Goal: Information Seeking & Learning: Learn about a topic

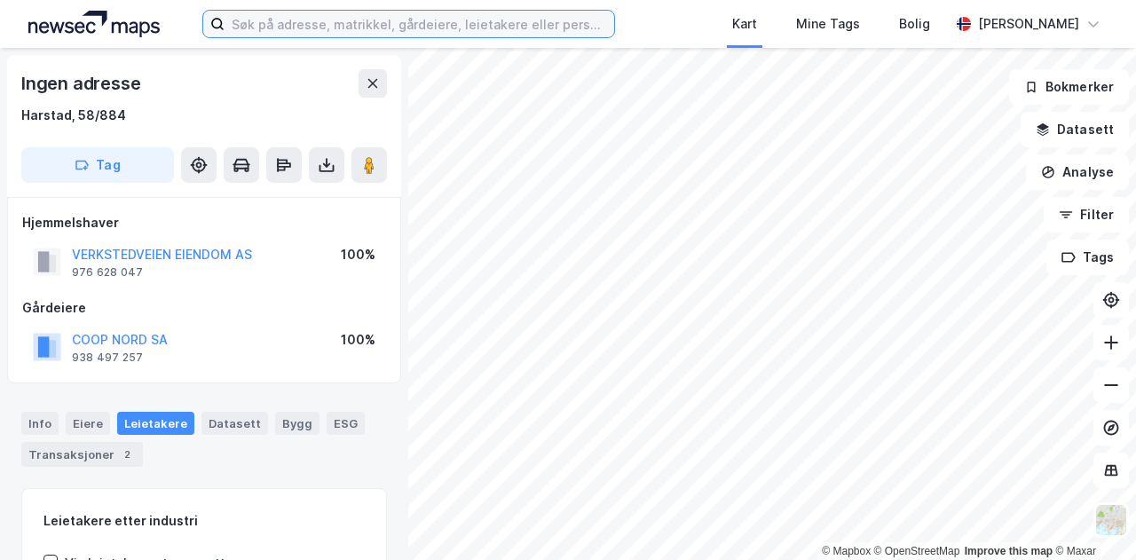
click at [296, 20] on input at bounding box center [418, 24] width 389 height 27
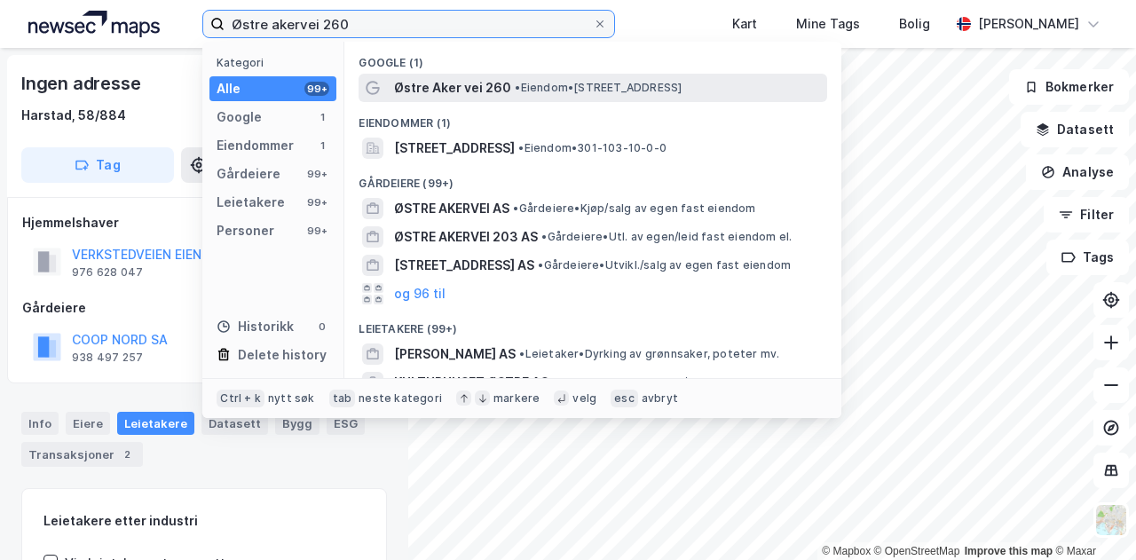
type input "Østre akervei 260"
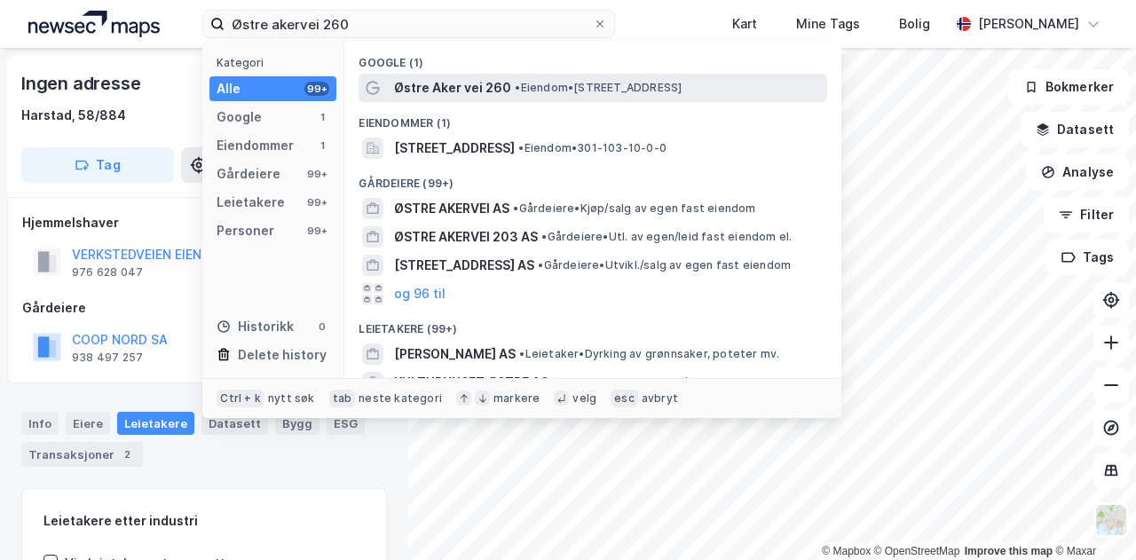
click at [444, 85] on span "Østre Aker vei 260" at bounding box center [452, 87] width 117 height 21
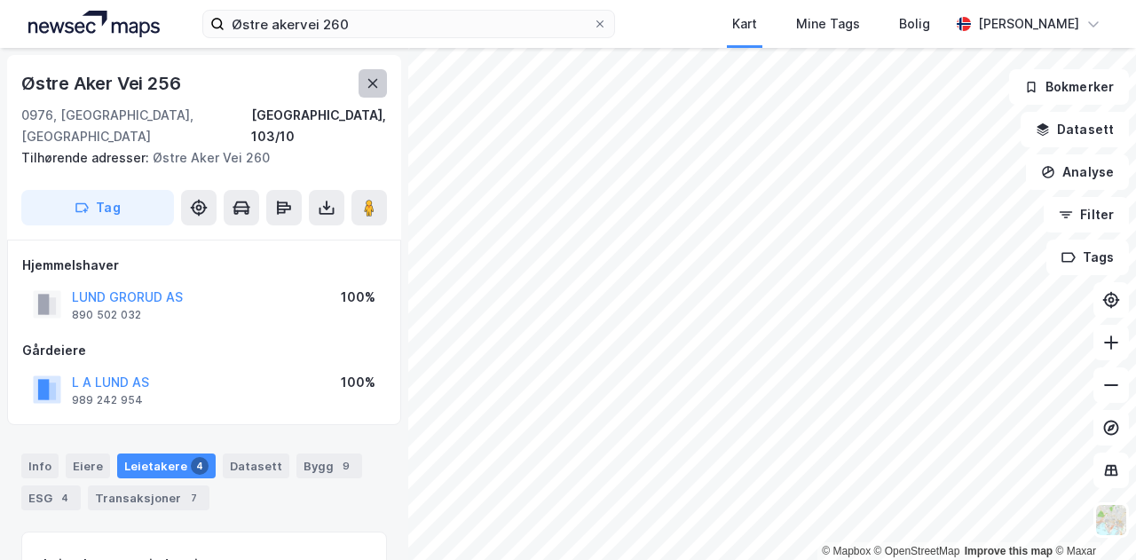
click at [372, 90] on button at bounding box center [372, 83] width 28 height 28
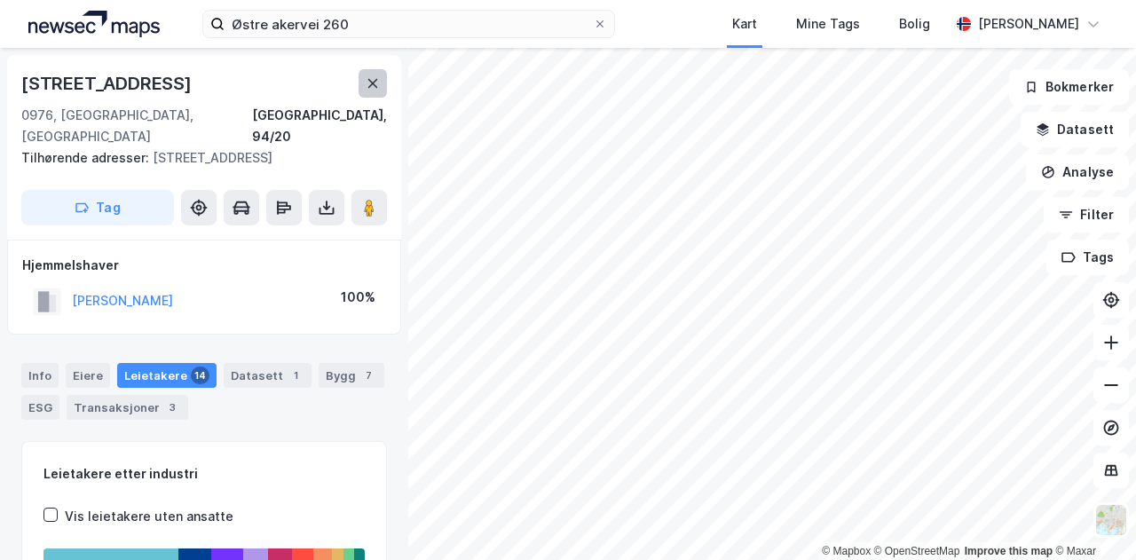
click at [364, 81] on button at bounding box center [372, 83] width 28 height 28
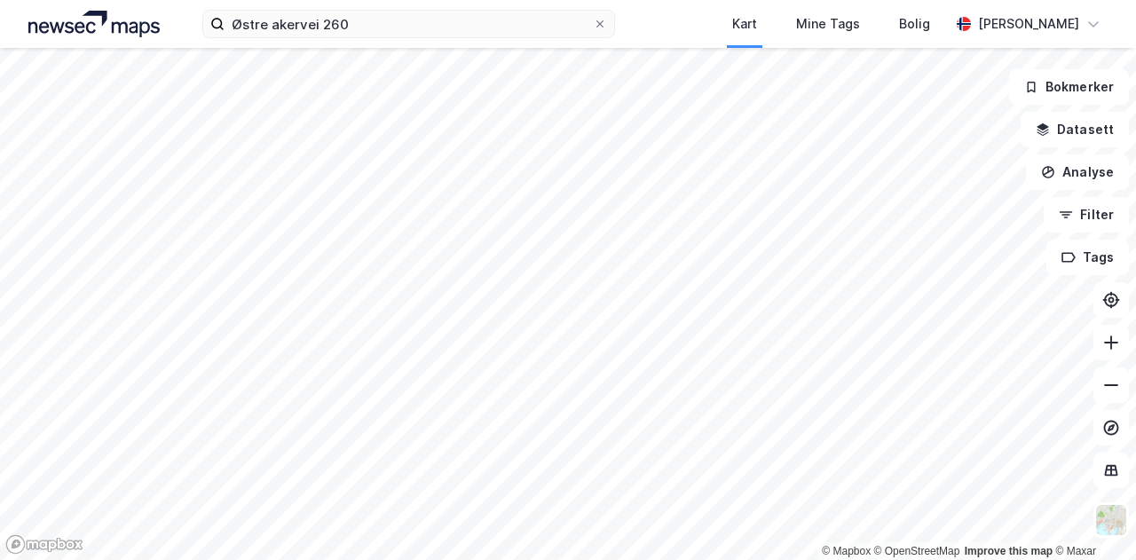
click at [403, 559] on html "Østre akervei 260 Kart Mine Tags Bolig [PERSON_NAME] © Mapbox © OpenStreetMap I…" at bounding box center [568, 280] width 1136 height 560
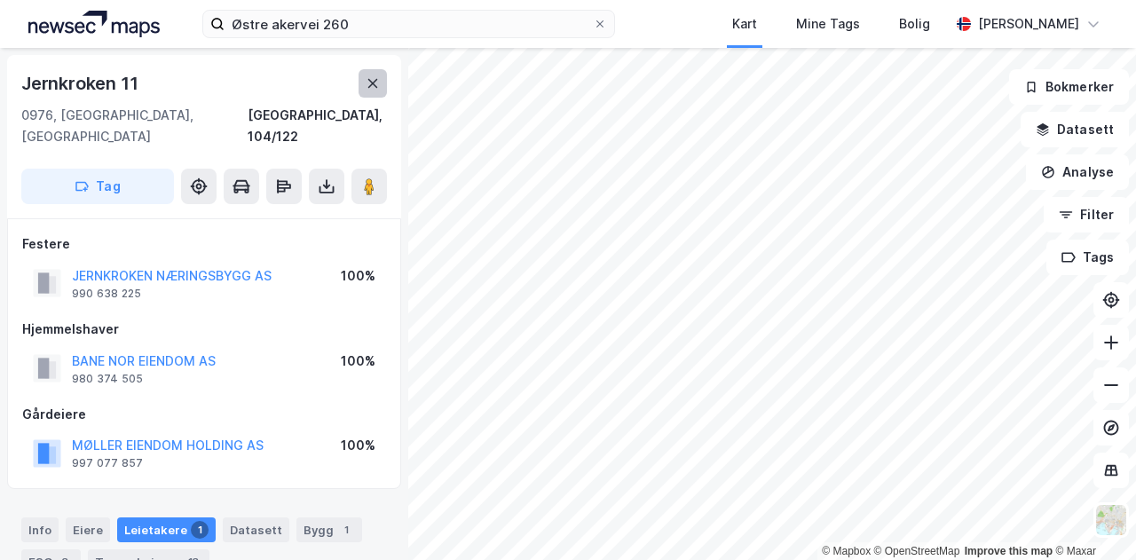
click at [374, 87] on icon at bounding box center [373, 83] width 14 height 14
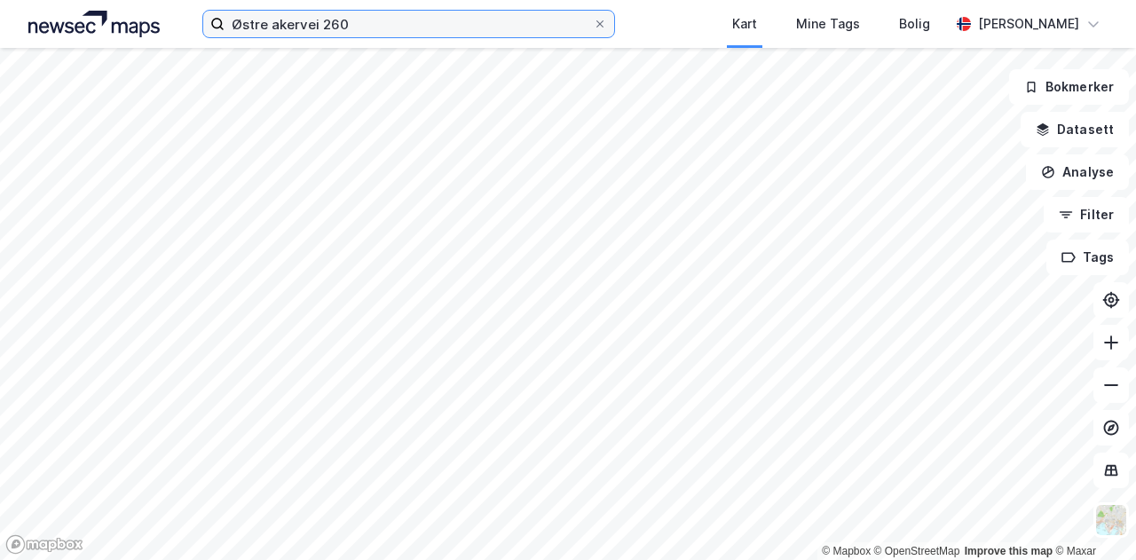
click at [342, 26] on input "Østre akervei 260" at bounding box center [408, 24] width 368 height 27
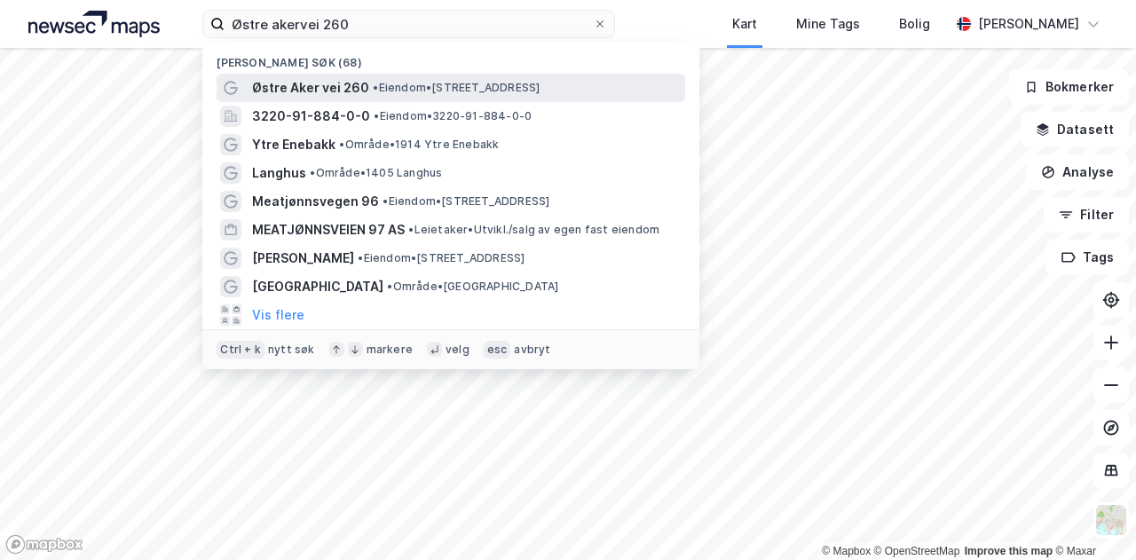
click at [334, 88] on span "Østre Aker vei 260" at bounding box center [310, 87] width 117 height 21
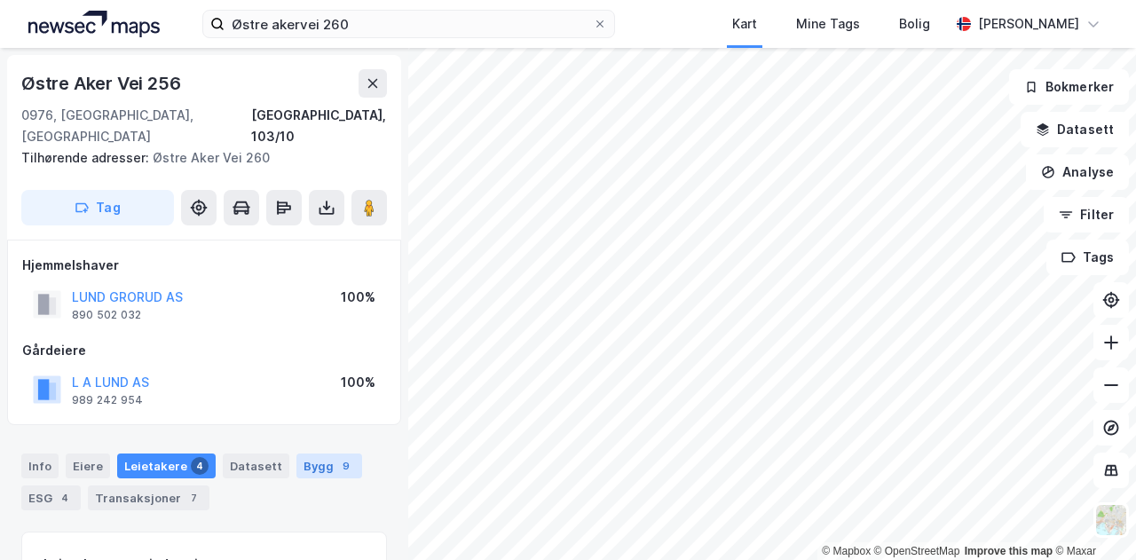
click at [305, 453] on div "Bygg 9" at bounding box center [329, 465] width 66 height 25
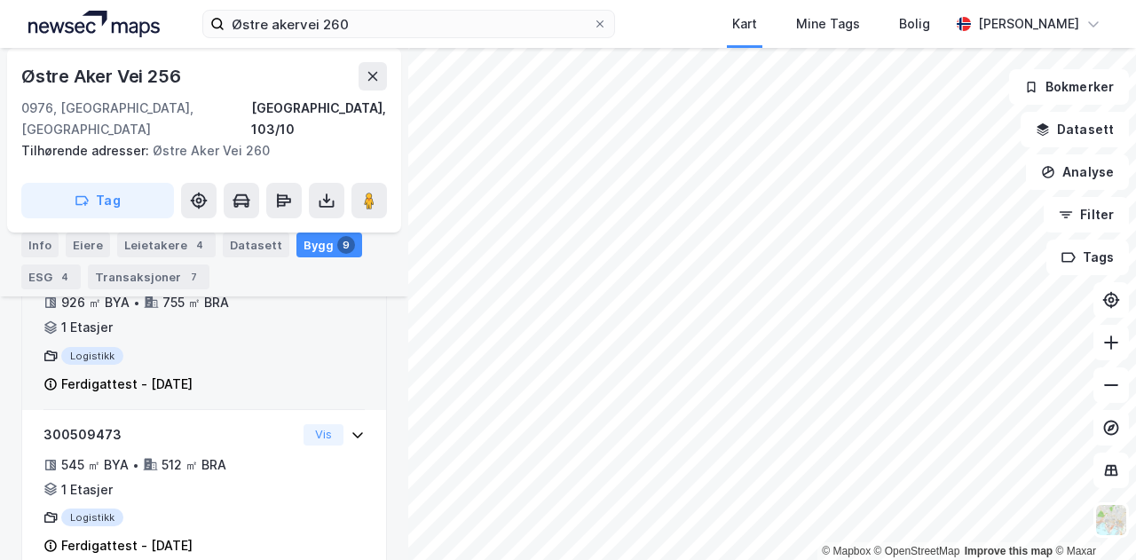
scroll to position [1015, 0]
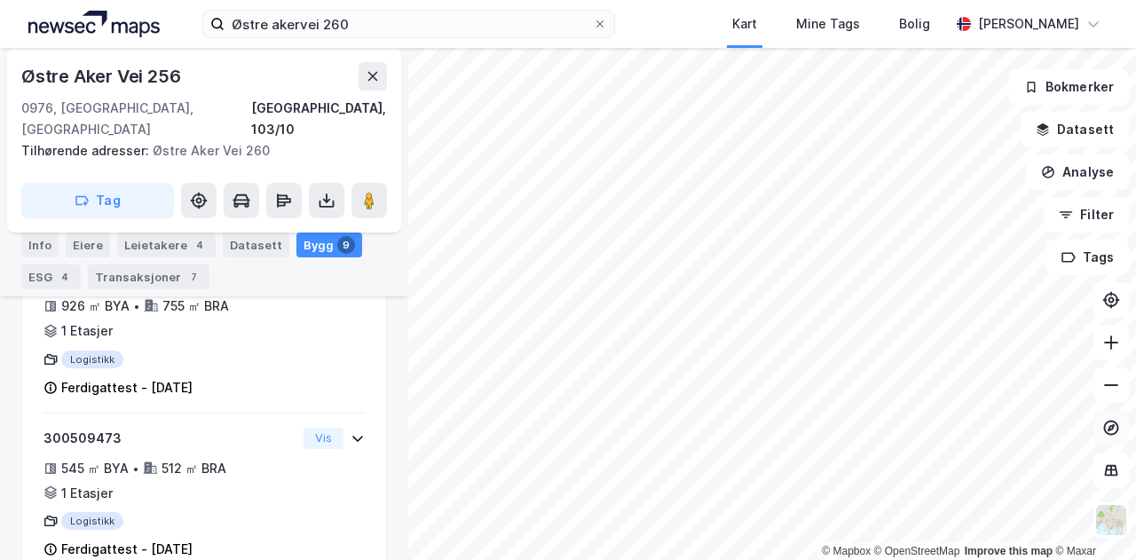
click at [1111, 428] on icon at bounding box center [1111, 428] width 18 height 18
